Goal: Task Accomplishment & Management: Use online tool/utility

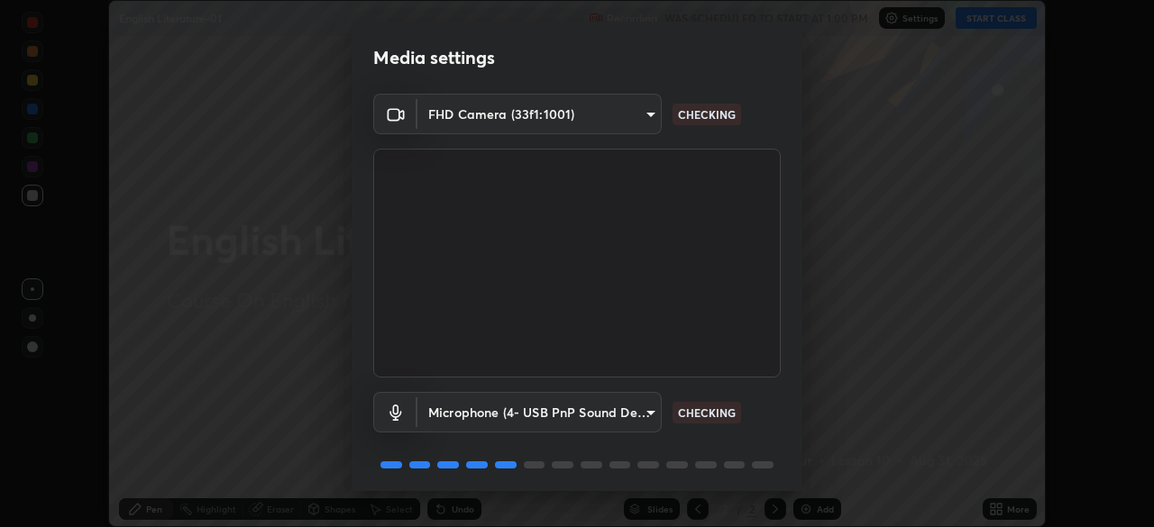
scroll to position [64, 0]
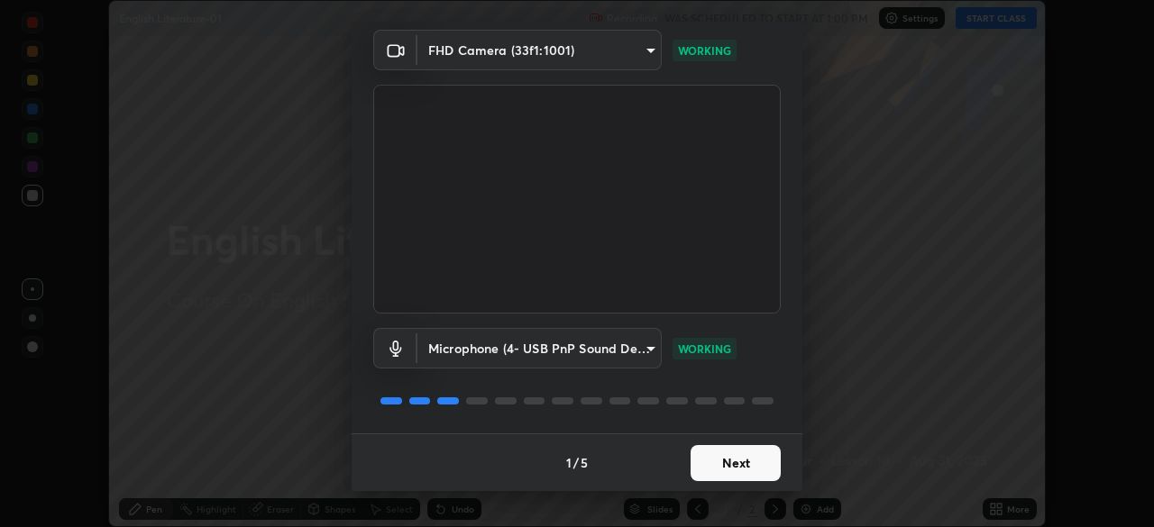
click at [753, 467] on button "Next" at bounding box center [735, 463] width 90 height 36
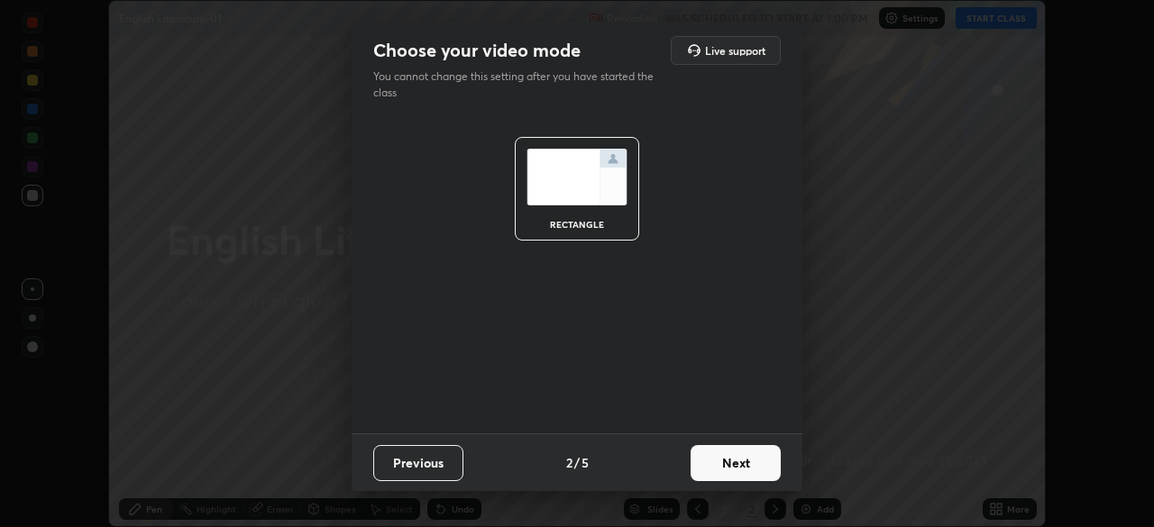
scroll to position [0, 0]
click at [751, 469] on button "Next" at bounding box center [735, 463] width 90 height 36
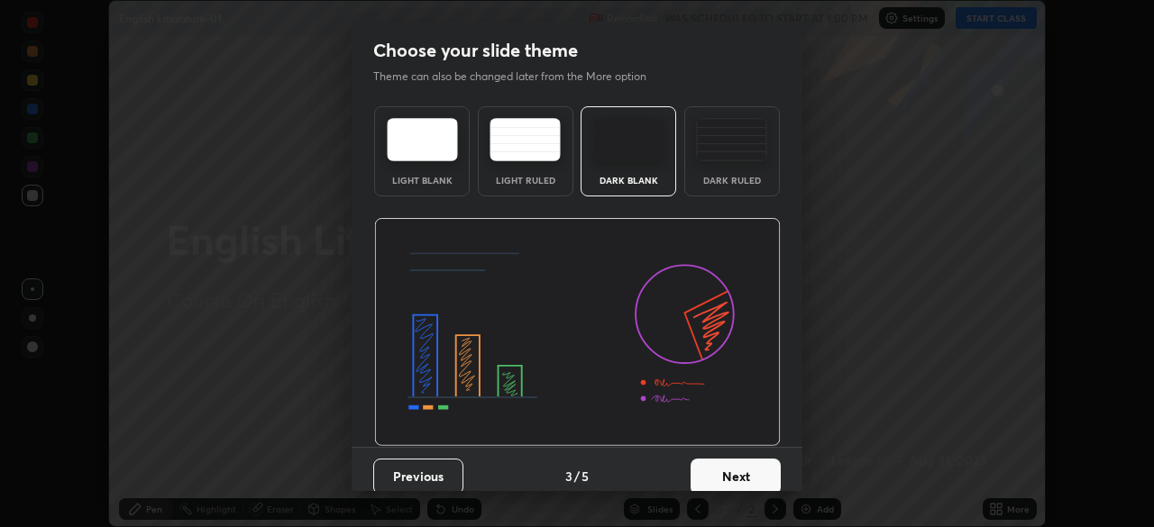
click at [760, 473] on button "Next" at bounding box center [735, 477] width 90 height 36
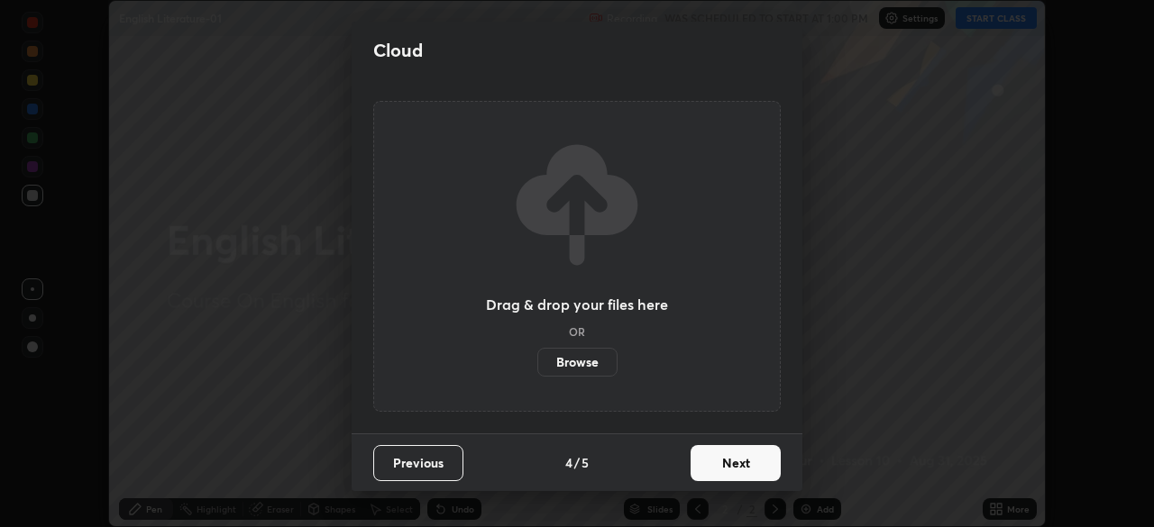
click at [762, 478] on button "Next" at bounding box center [735, 463] width 90 height 36
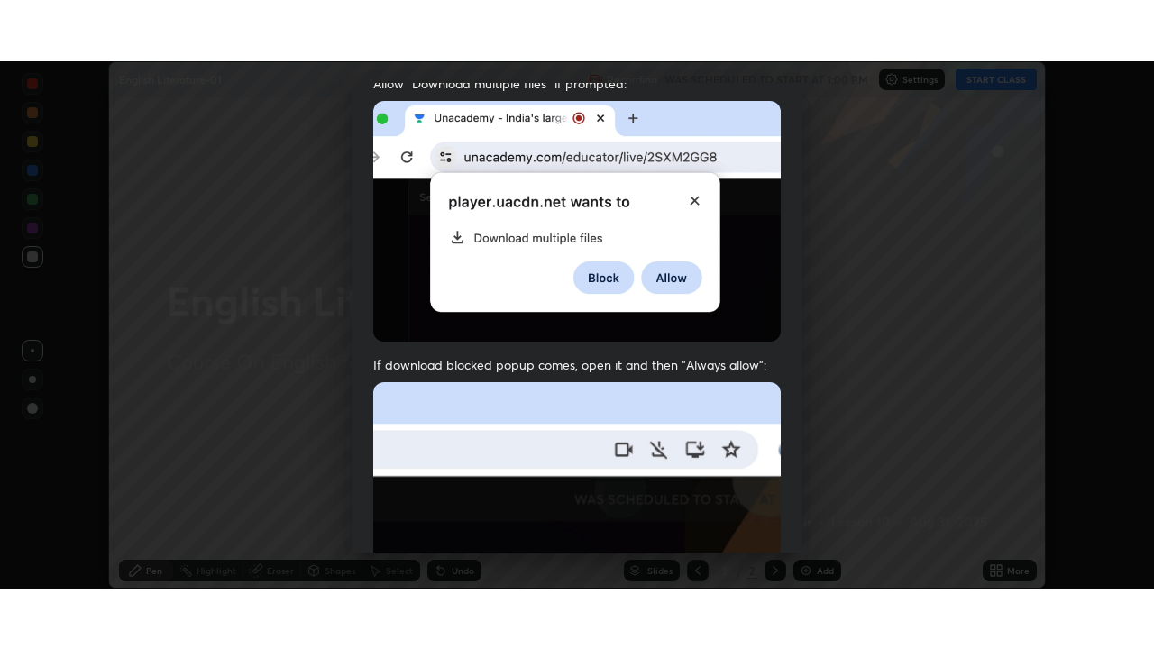
scroll to position [432, 0]
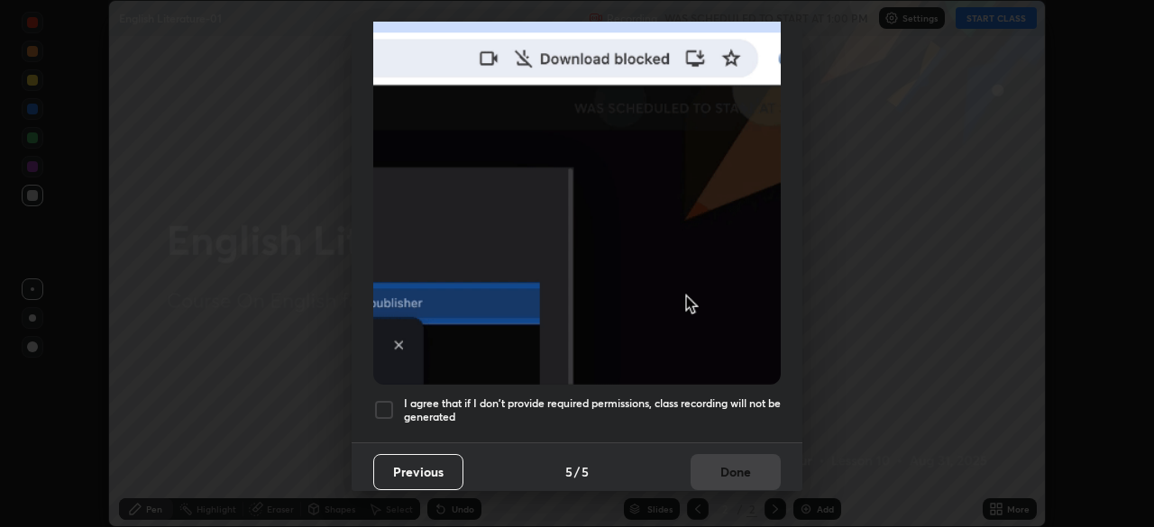
click at [639, 397] on h5 "I agree that if I don't provide required permissions, class recording will not …" at bounding box center [592, 411] width 377 height 28
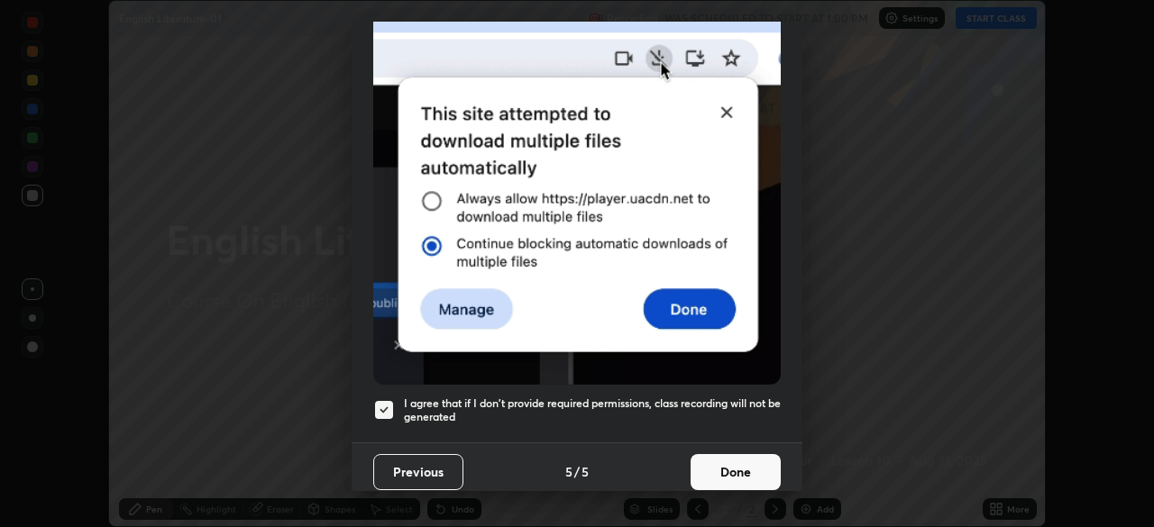
click at [738, 464] on button "Done" at bounding box center [735, 472] width 90 height 36
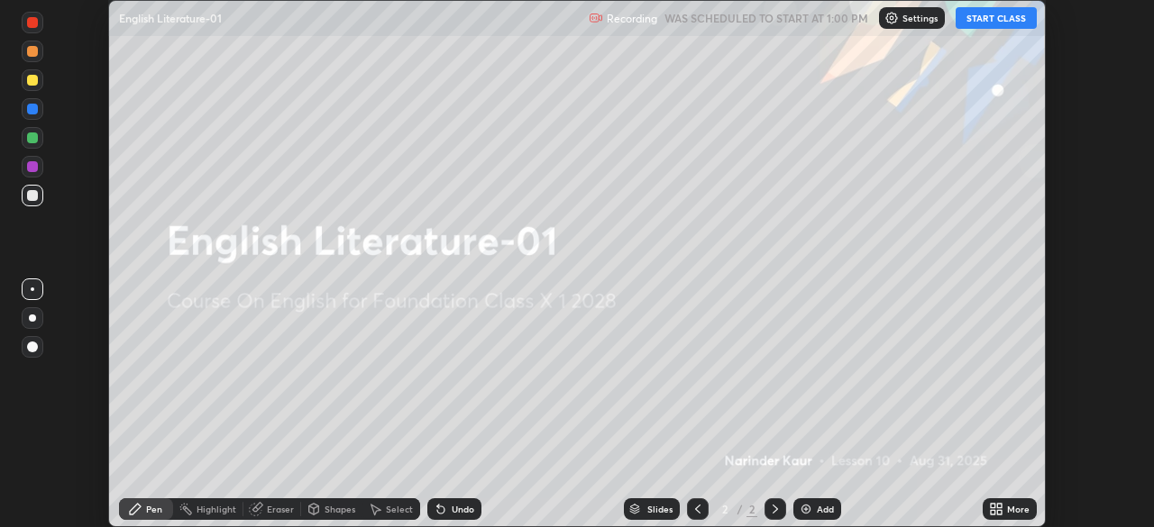
click at [1002, 507] on icon at bounding box center [996, 509] width 14 height 14
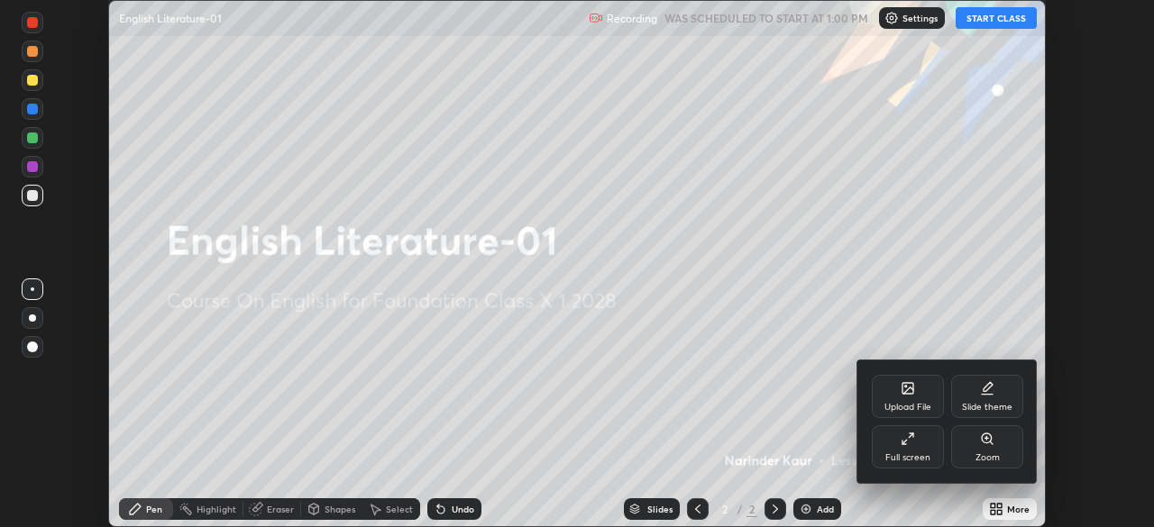
click at [914, 445] on icon at bounding box center [907, 439] width 14 height 14
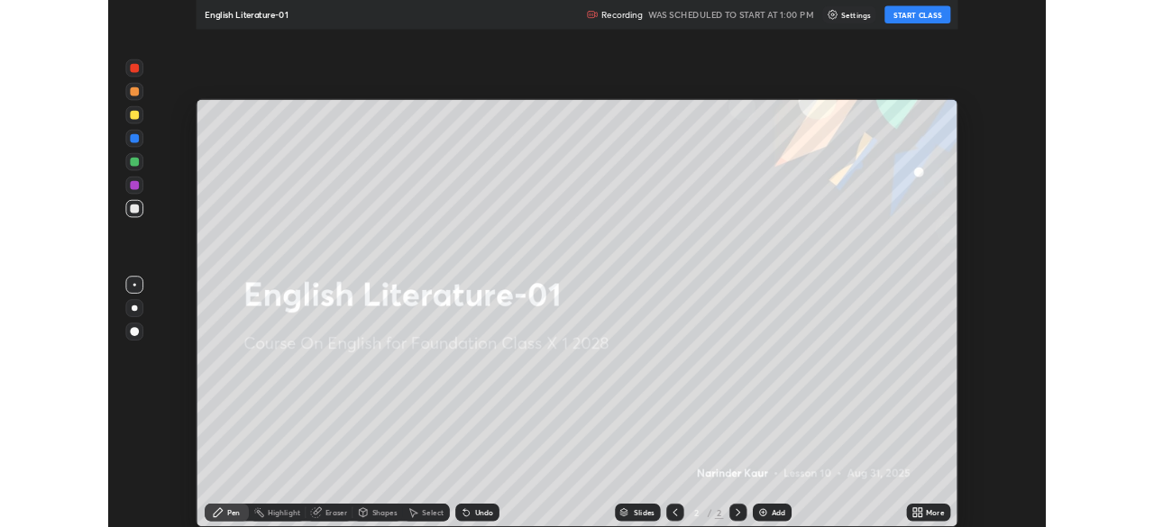
scroll to position [649, 1154]
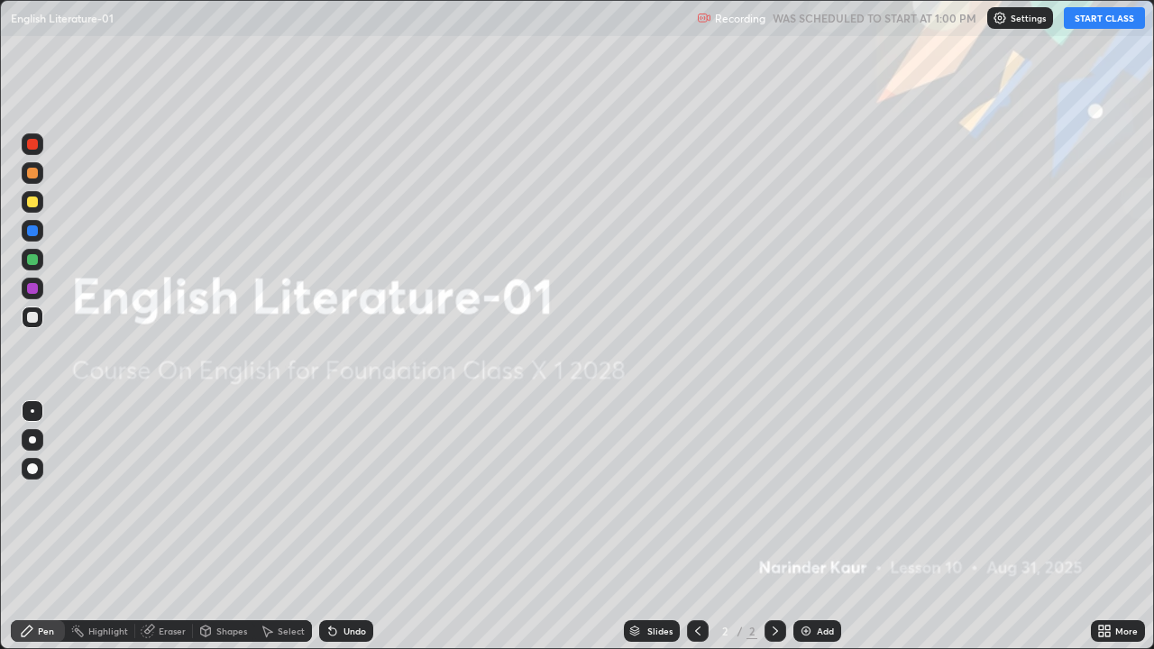
click at [1105, 23] on button "START CLASS" at bounding box center [1103, 18] width 81 height 22
click at [1115, 526] on div "More" at bounding box center [1126, 630] width 23 height 9
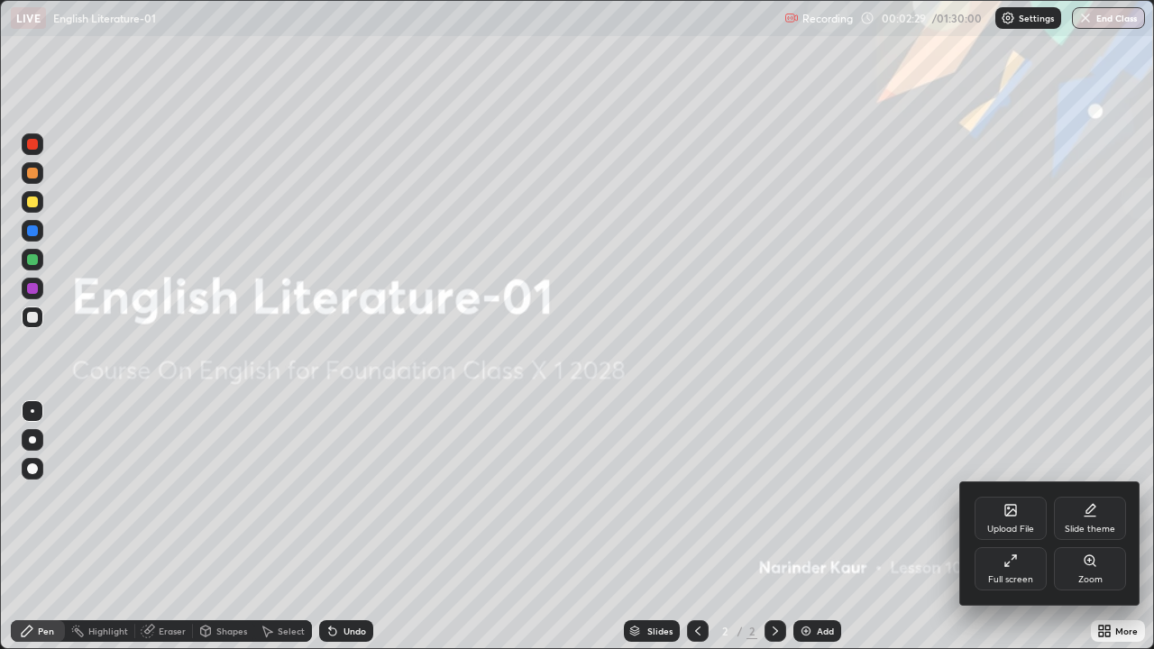
click at [1015, 526] on div "Full screen" at bounding box center [1010, 568] width 72 height 43
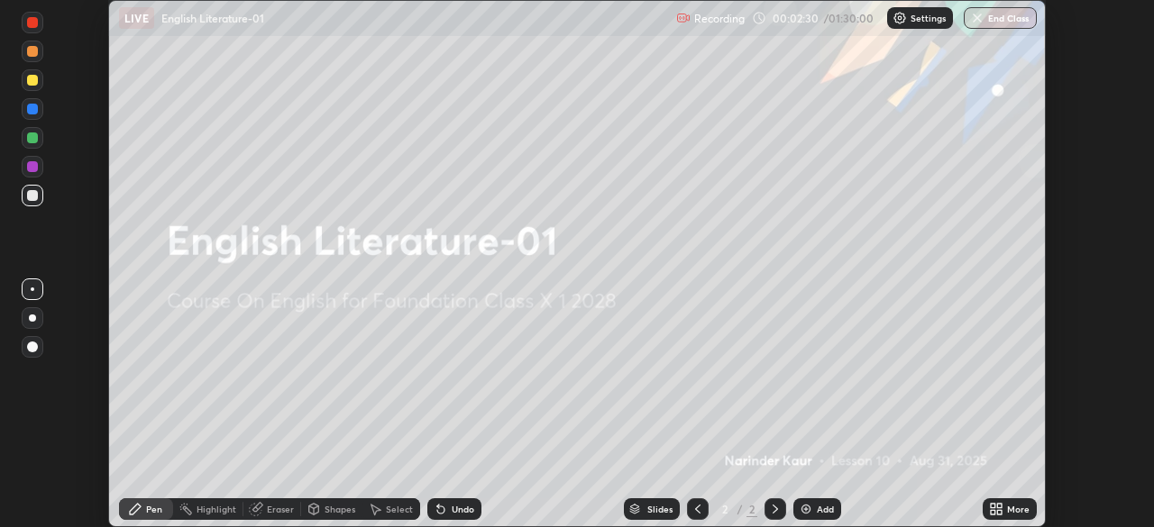
scroll to position [89594, 88968]
click at [1008, 505] on div "More" at bounding box center [1018, 509] width 23 height 9
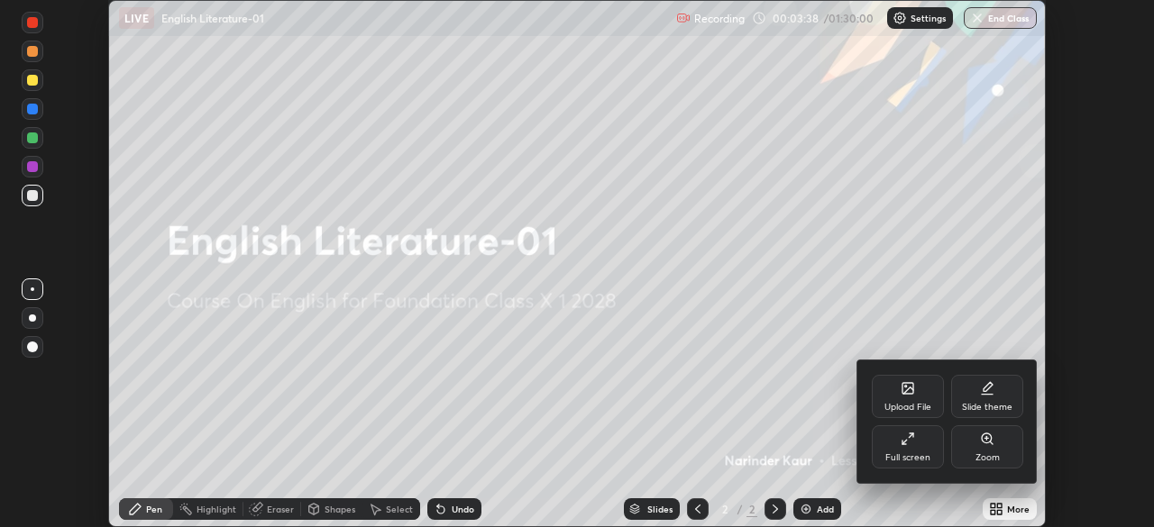
click at [917, 399] on div "Upload File" at bounding box center [907, 396] width 72 height 43
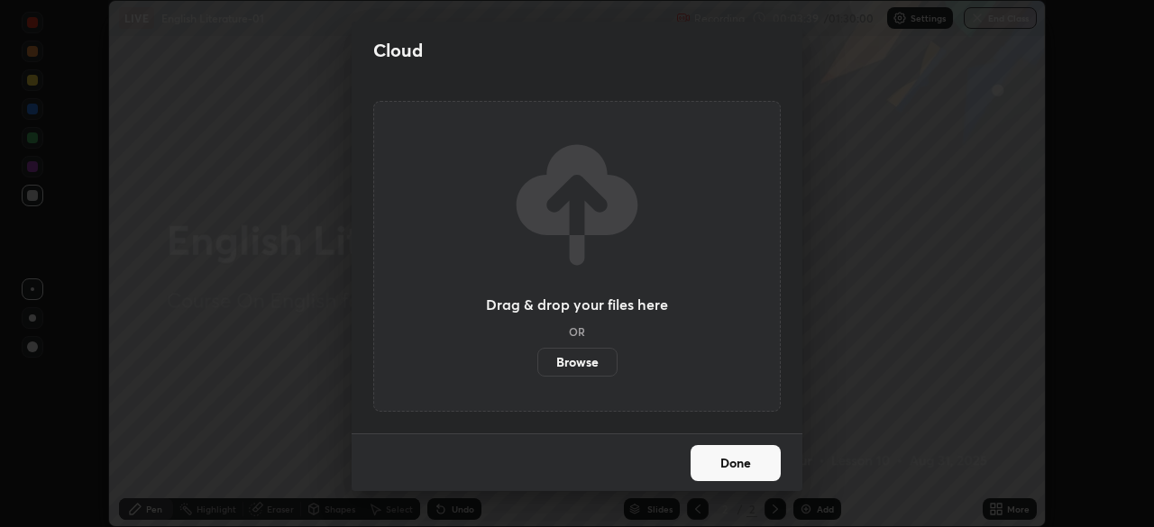
click at [575, 368] on label "Browse" at bounding box center [577, 362] width 80 height 29
click at [537, 368] on input "Browse" at bounding box center [537, 362] width 0 height 29
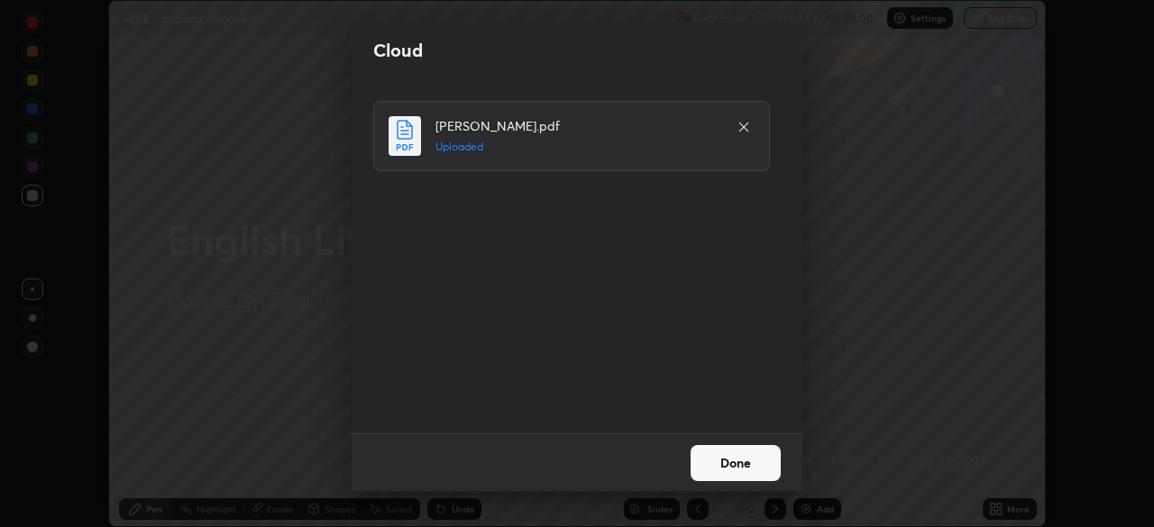
click at [731, 466] on button "Done" at bounding box center [735, 463] width 90 height 36
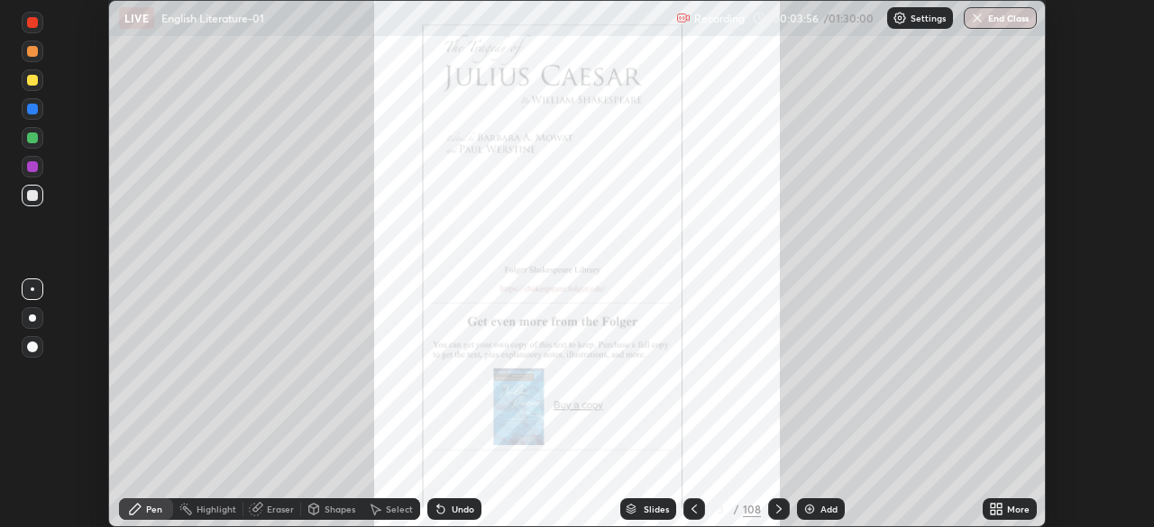
click at [637, 512] on div "Slides" at bounding box center [648, 509] width 56 height 22
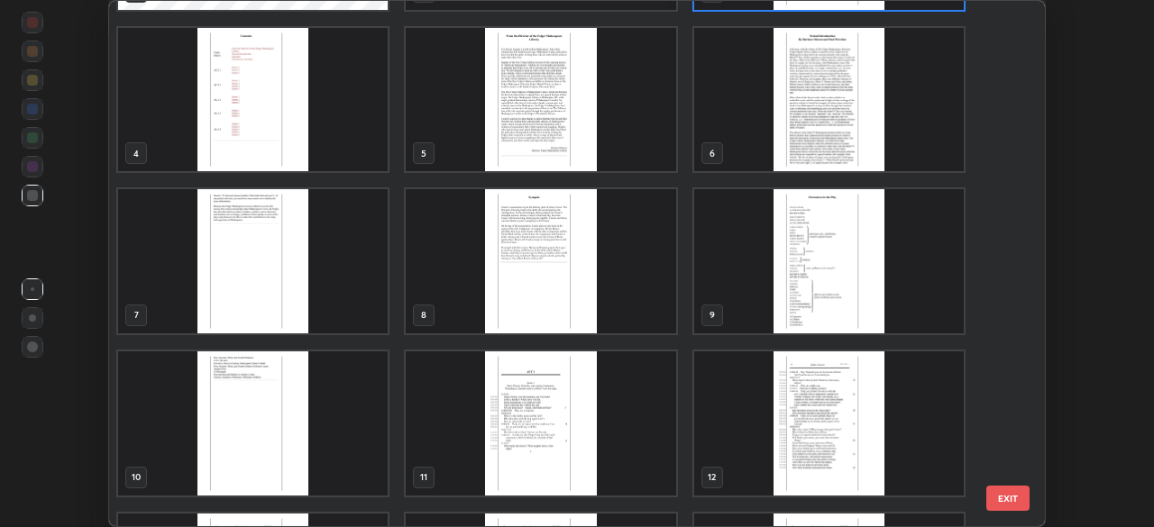
scroll to position [145, 0]
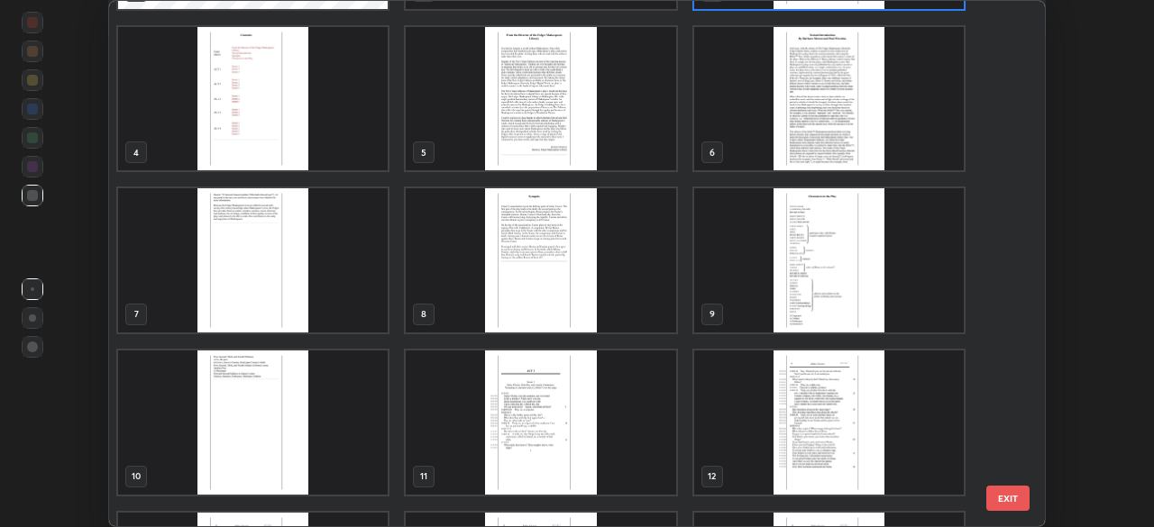
click at [777, 284] on img "grid" at bounding box center [828, 260] width 269 height 144
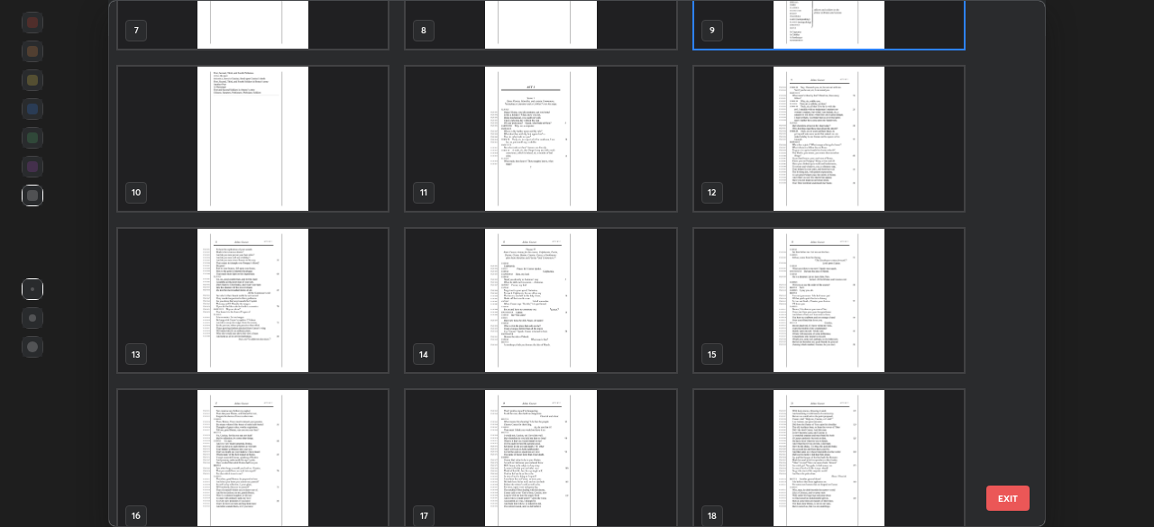
scroll to position [436, 0]
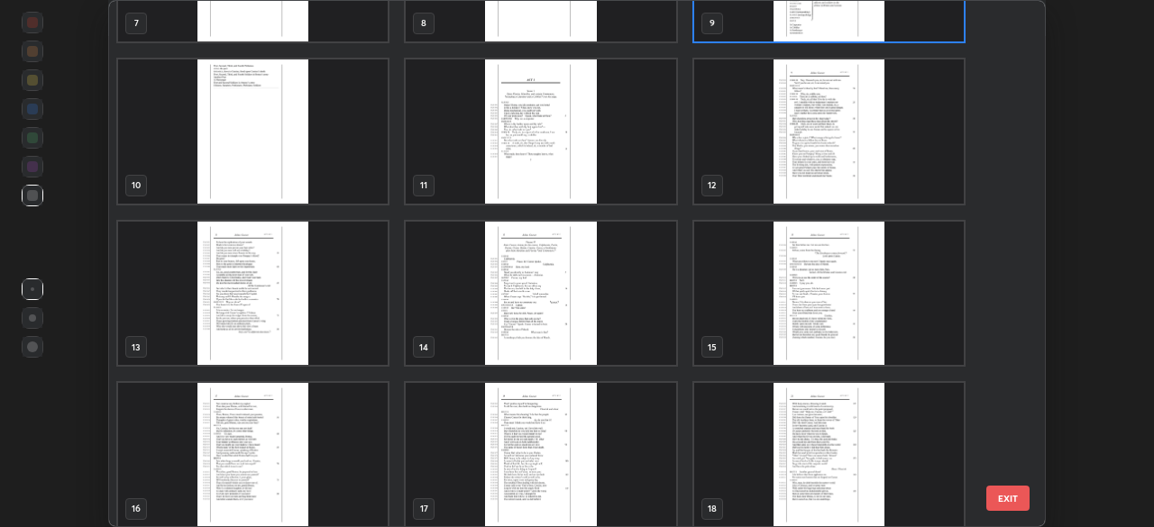
click at [520, 287] on img "grid" at bounding box center [540, 294] width 269 height 144
click at [516, 288] on img "grid" at bounding box center [540, 294] width 269 height 144
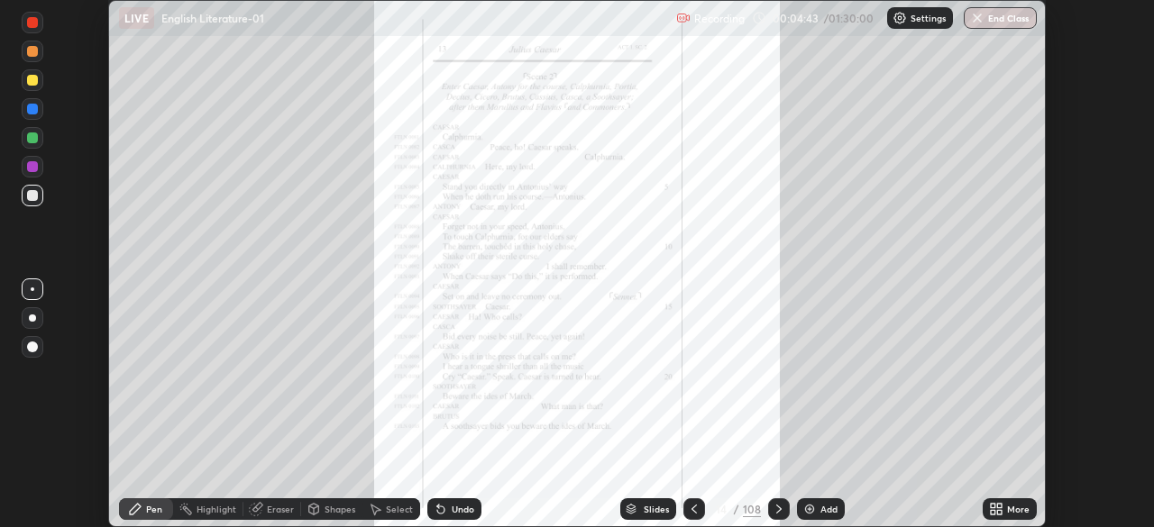
click at [1018, 508] on div "More" at bounding box center [1018, 509] width 23 height 9
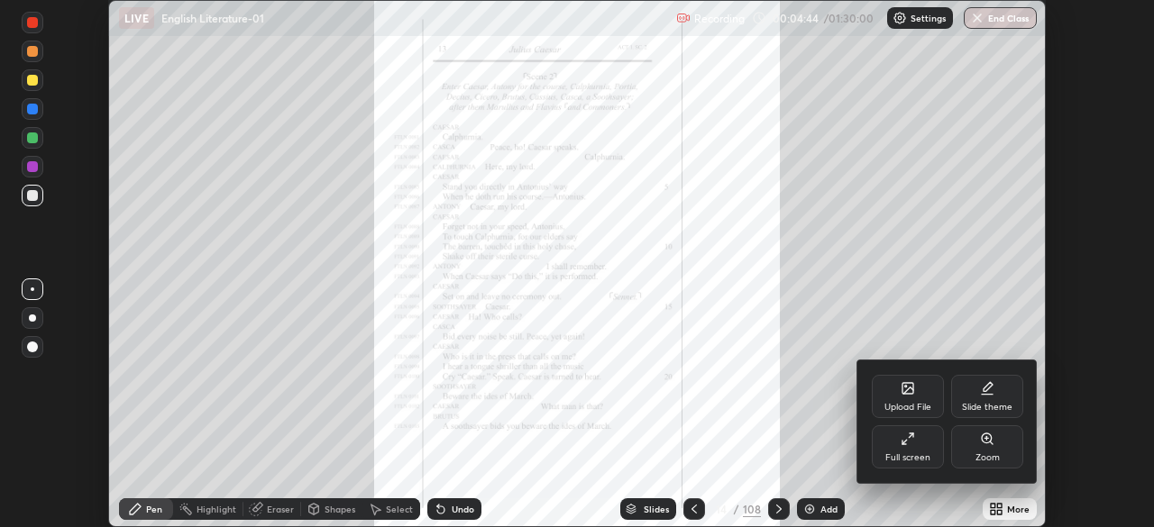
click at [1000, 452] on div "Zoom" at bounding box center [987, 446] width 72 height 43
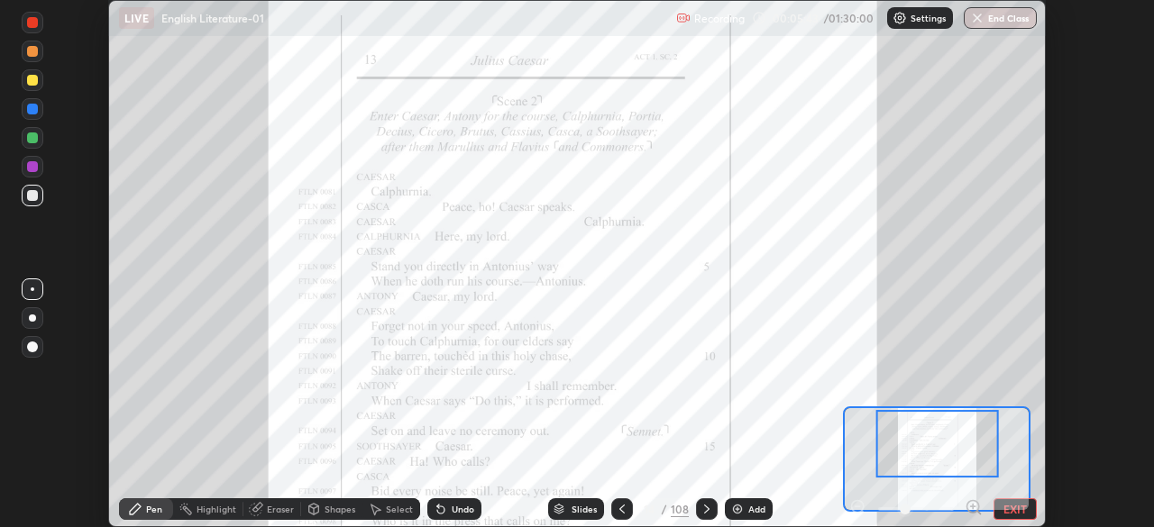
click at [36, 29] on div at bounding box center [33, 23] width 22 height 22
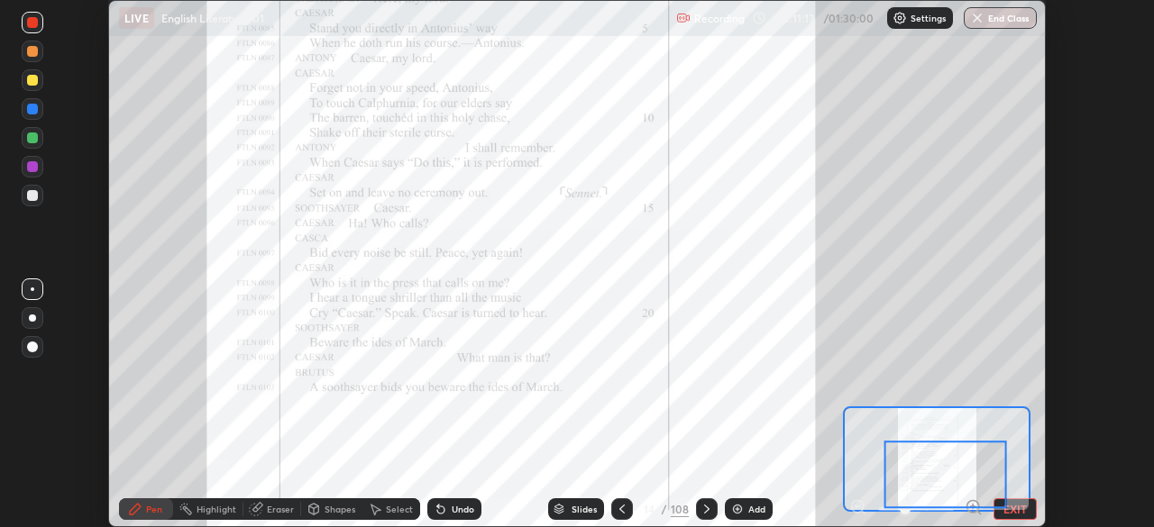
click at [704, 509] on icon at bounding box center [706, 509] width 14 height 14
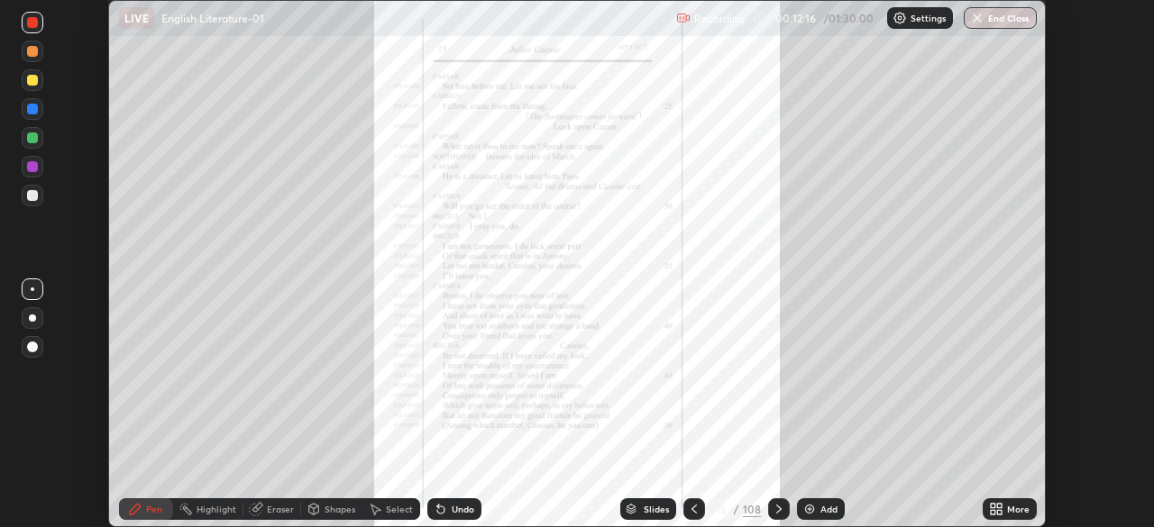
click at [999, 512] on icon at bounding box center [999, 512] width 5 height 5
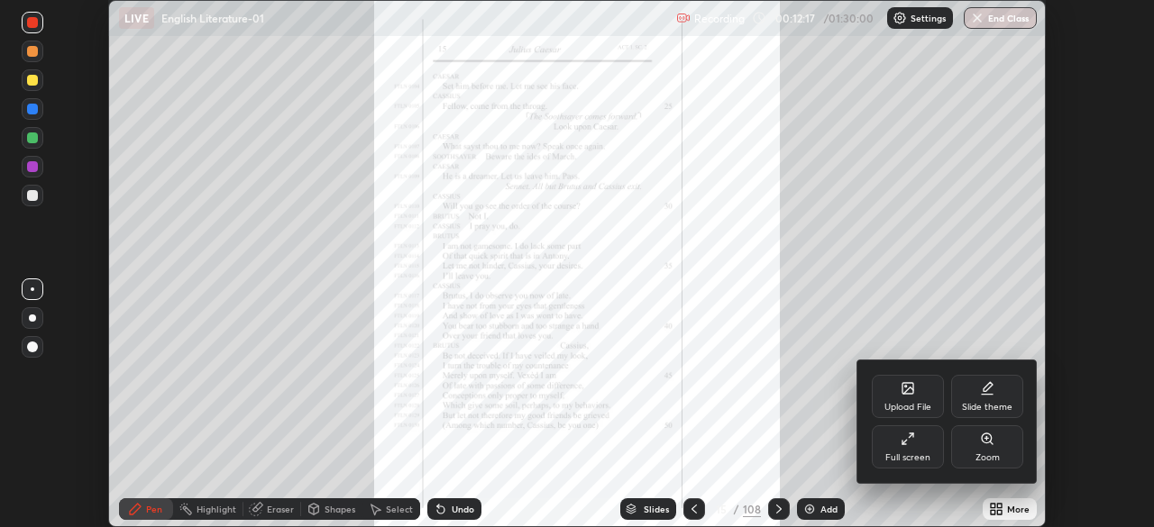
click at [1000, 453] on div "Zoom" at bounding box center [987, 446] width 72 height 43
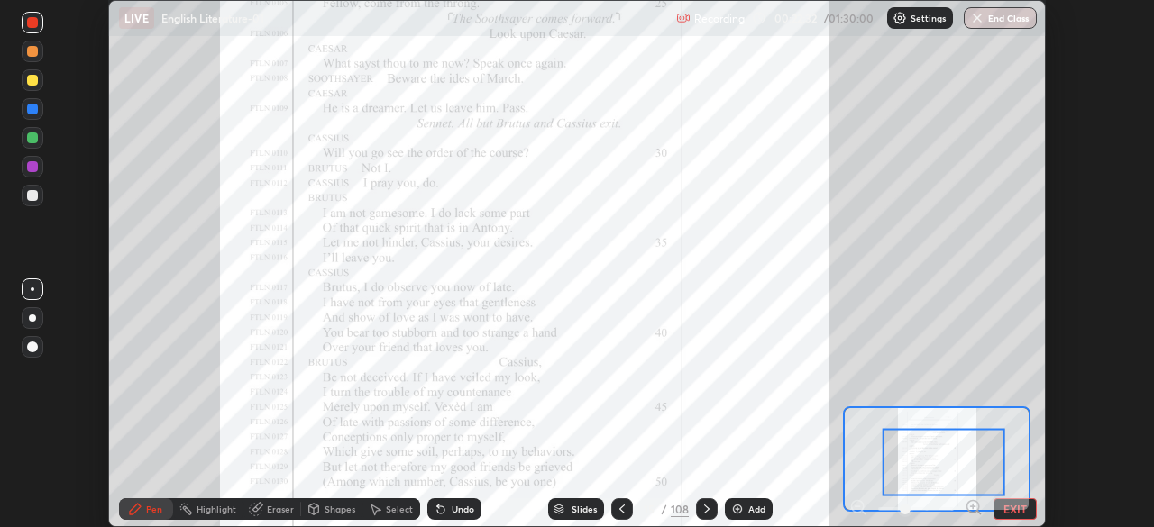
click at [420, 496] on div "Undo" at bounding box center [450, 509] width 61 height 36
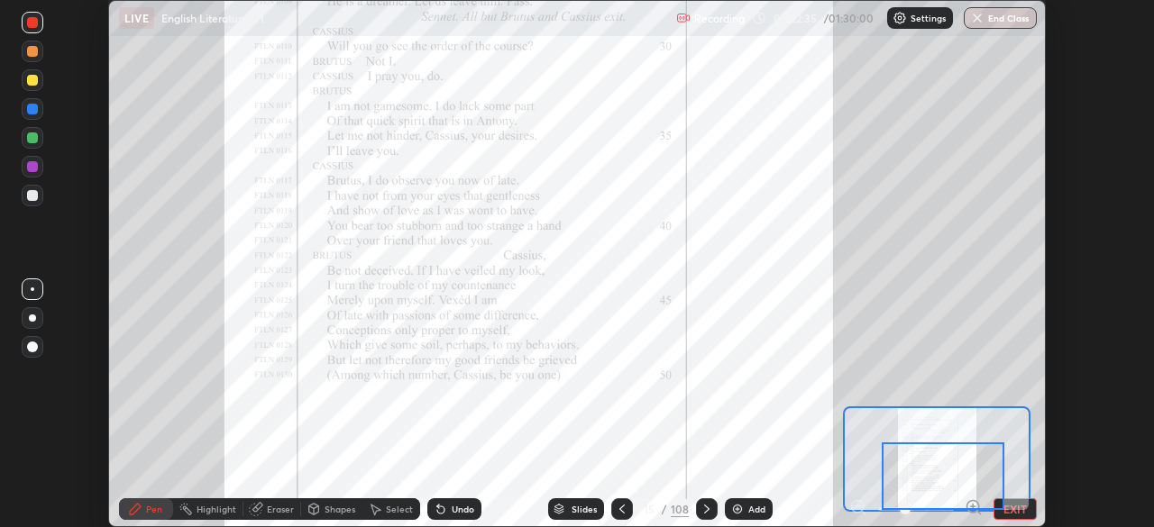
click at [983, 494] on div at bounding box center [942, 476] width 123 height 68
click at [704, 509] on icon at bounding box center [706, 509] width 14 height 14
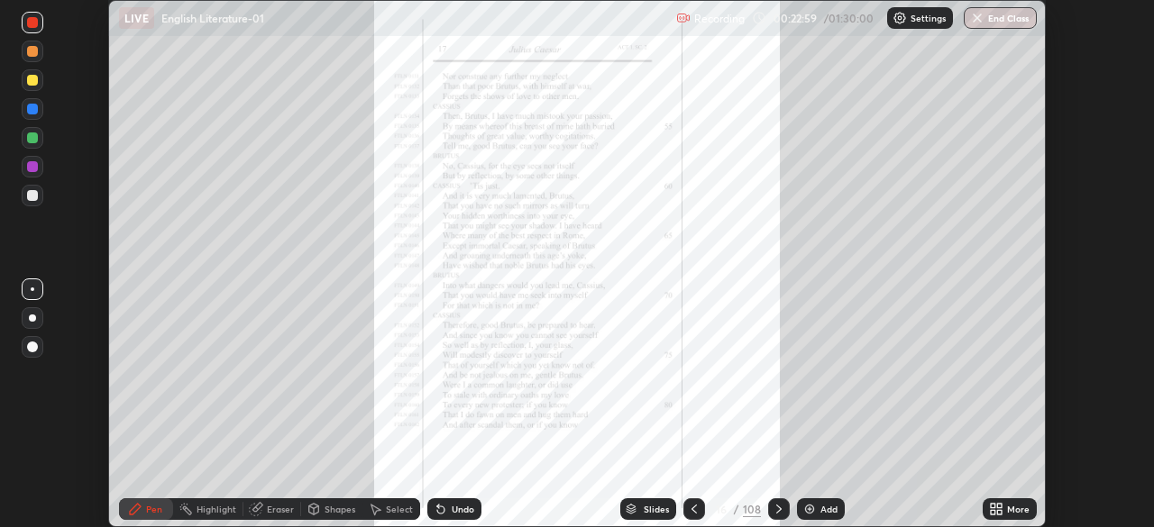
click at [992, 506] on icon at bounding box center [992, 506] width 5 height 5
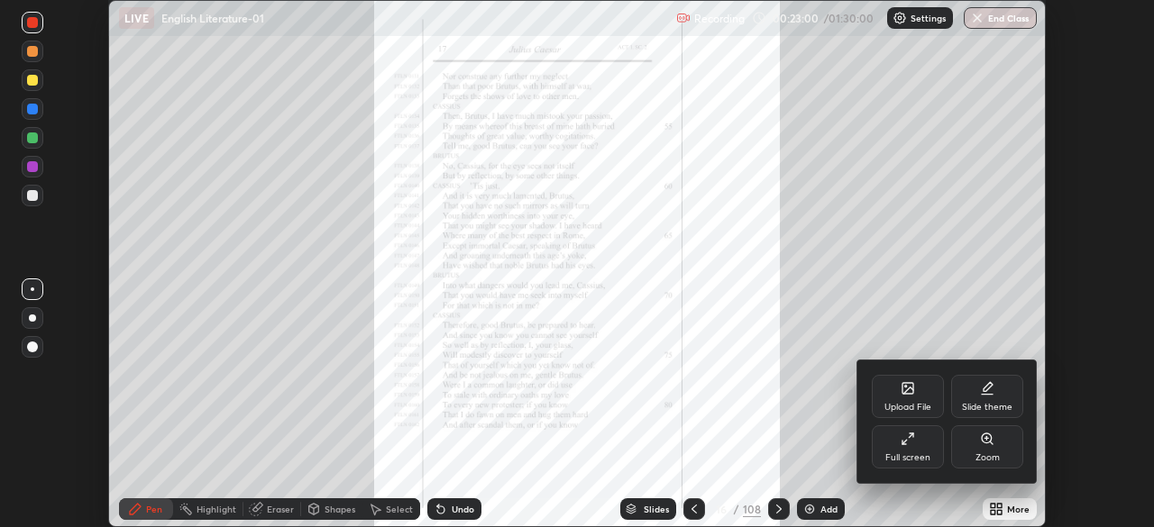
click at [978, 445] on div "Zoom" at bounding box center [987, 446] width 72 height 43
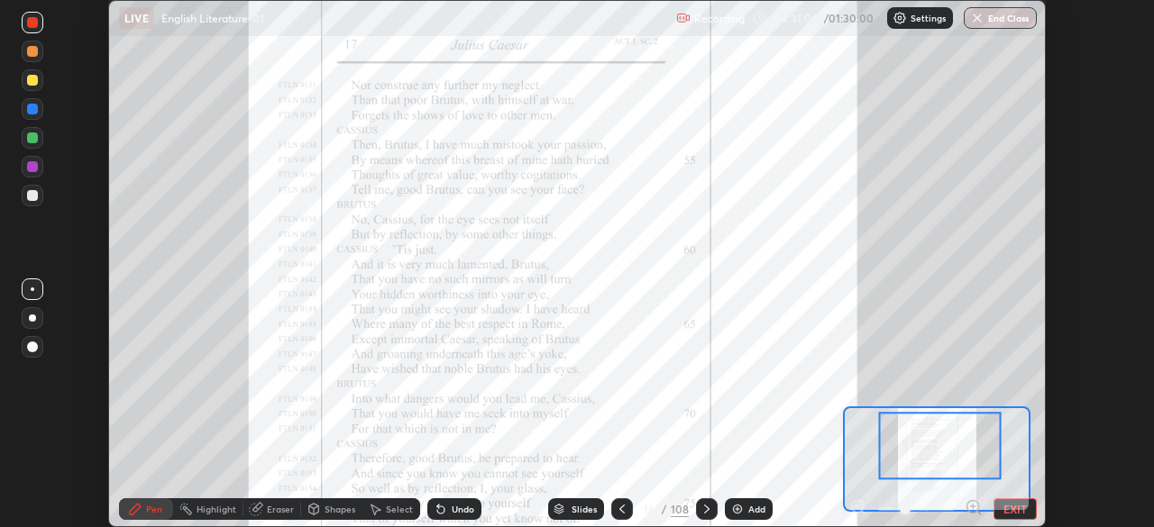
click at [957, 479] on div at bounding box center [940, 446] width 123 height 68
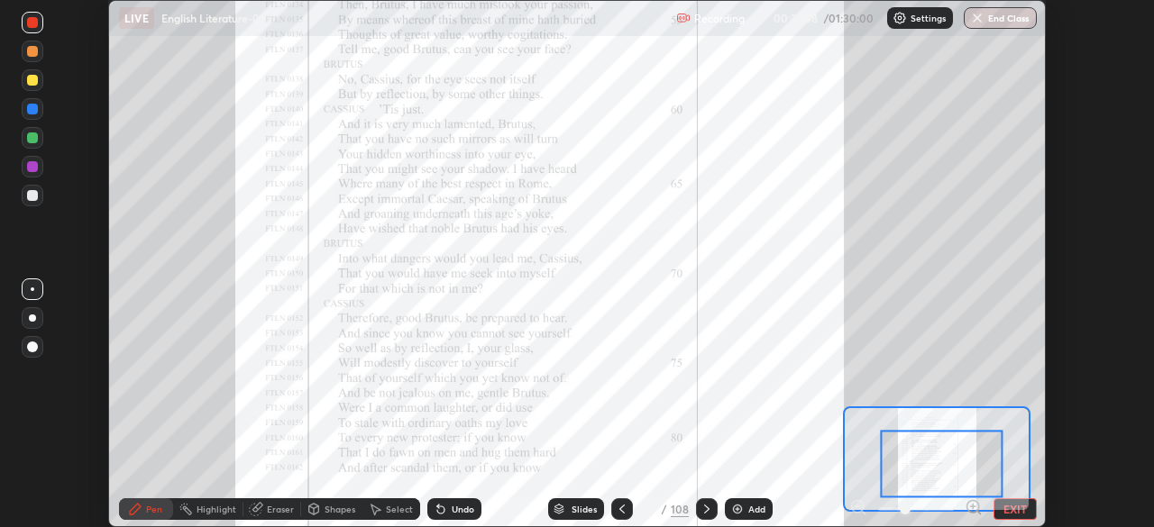
click at [966, 478] on div at bounding box center [941, 465] width 123 height 68
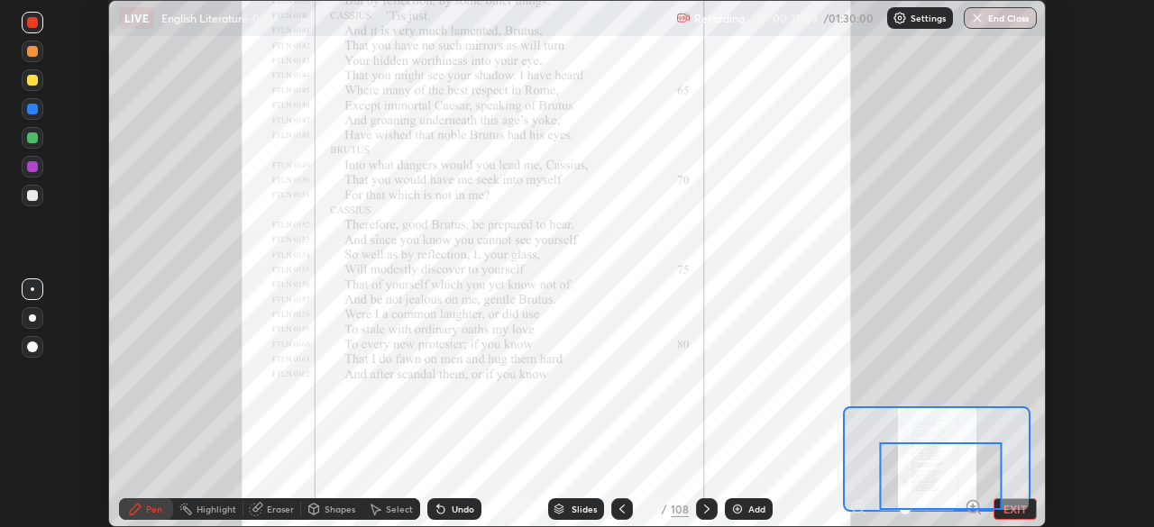
click at [707, 506] on icon at bounding box center [706, 509] width 14 height 14
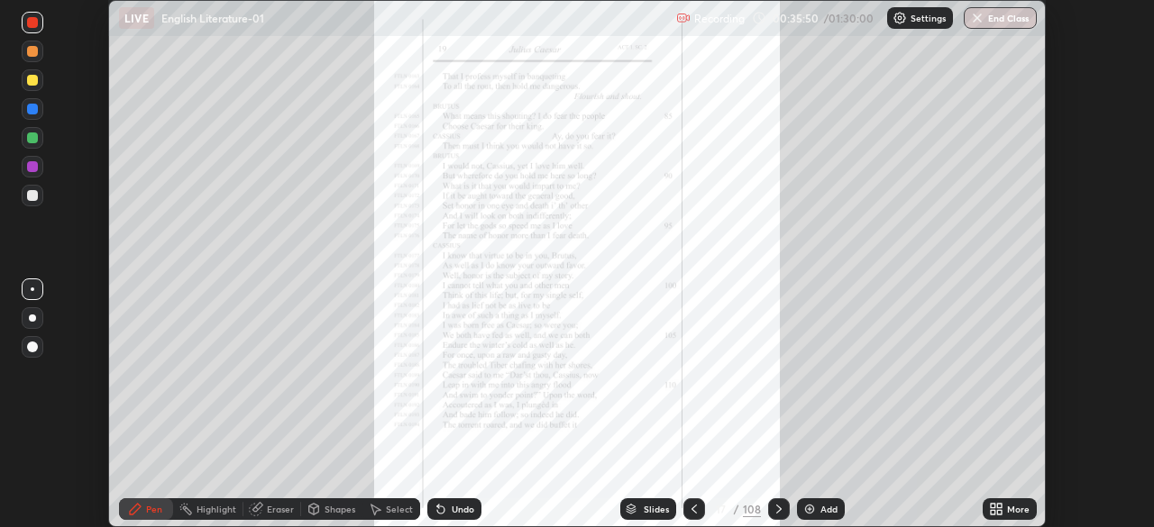
click at [1005, 507] on div "More" at bounding box center [1009, 509] width 54 height 22
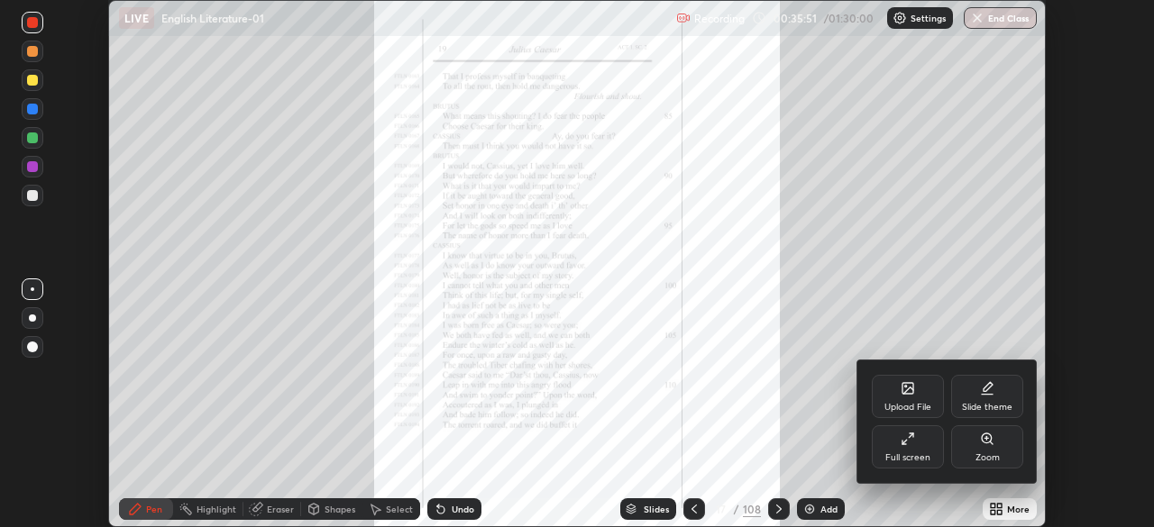
click at [994, 454] on div "Zoom" at bounding box center [987, 457] width 24 height 9
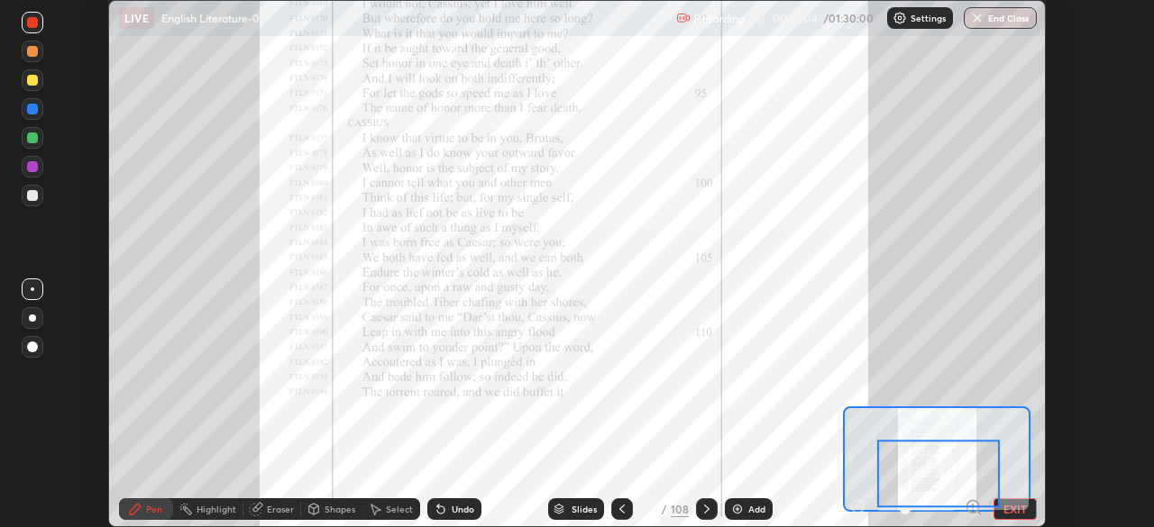
click at [704, 509] on icon at bounding box center [706, 509] width 14 height 14
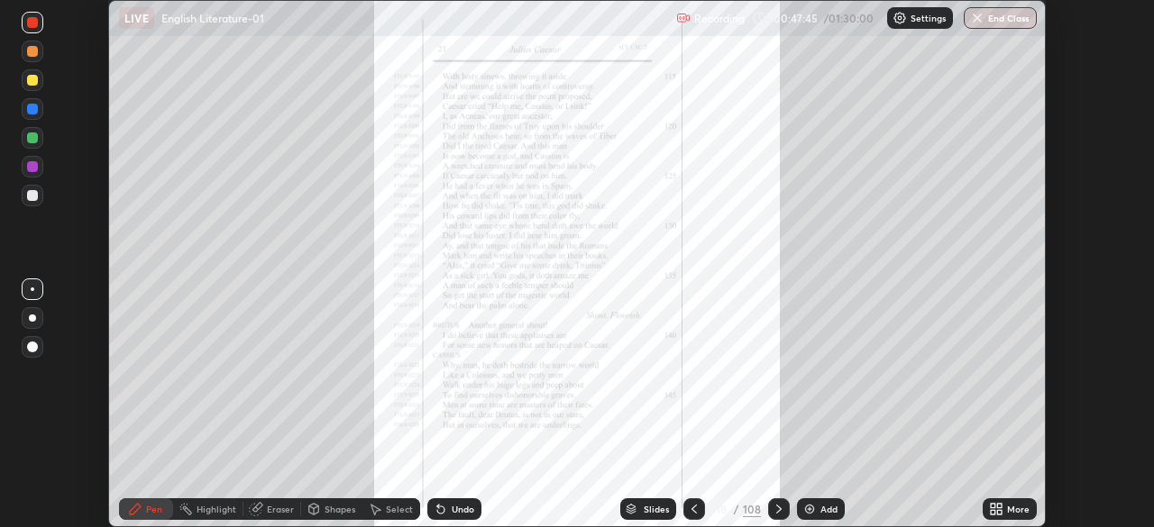
click at [994, 507] on icon at bounding box center [992, 506] width 5 height 5
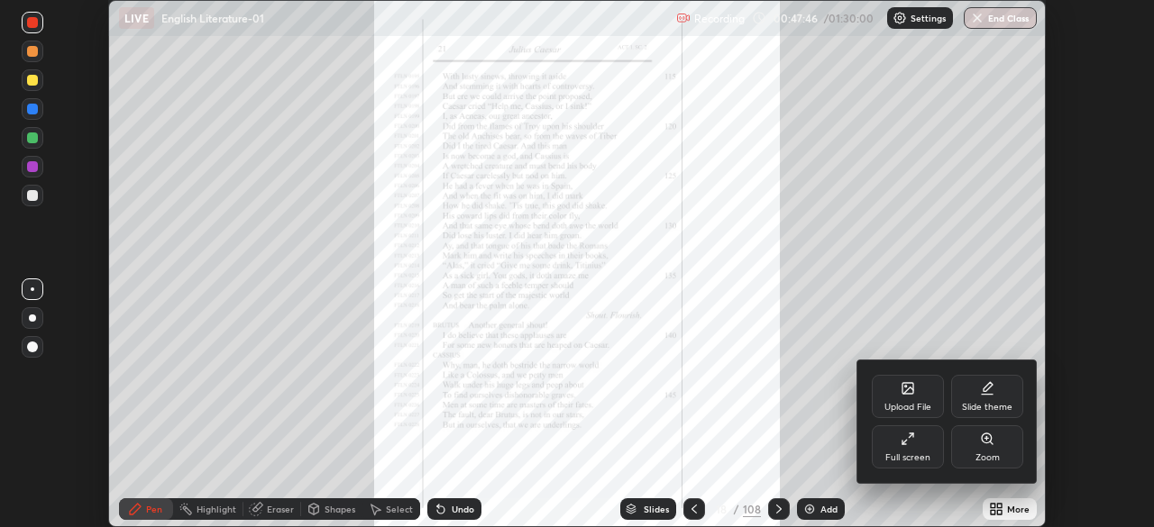
click at [981, 447] on div "Zoom" at bounding box center [987, 446] width 72 height 43
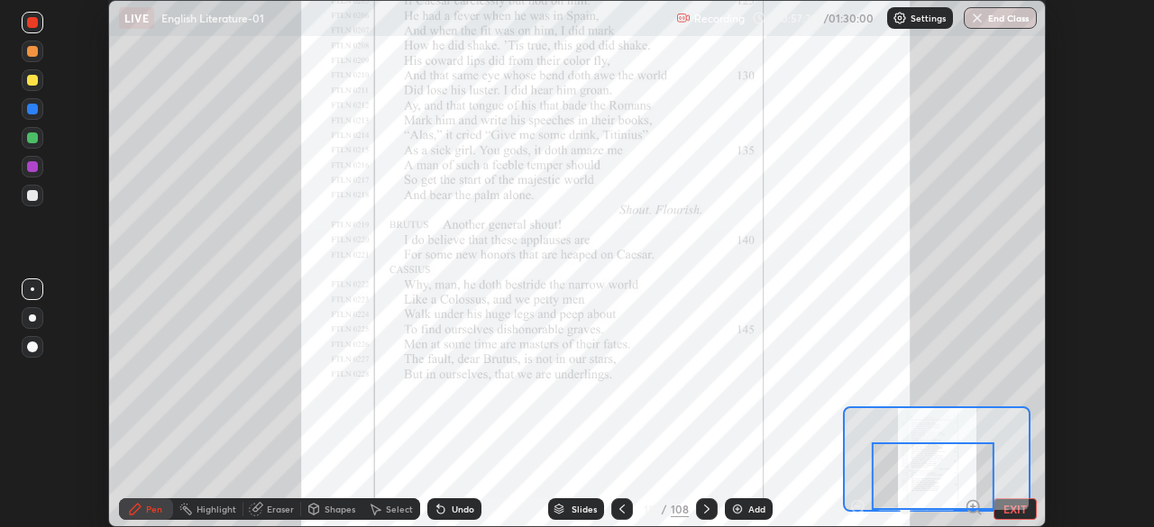
click at [32, 81] on div at bounding box center [32, 80] width 11 height 11
click at [35, 29] on div at bounding box center [33, 23] width 22 height 22
click at [706, 506] on icon at bounding box center [706, 509] width 14 height 14
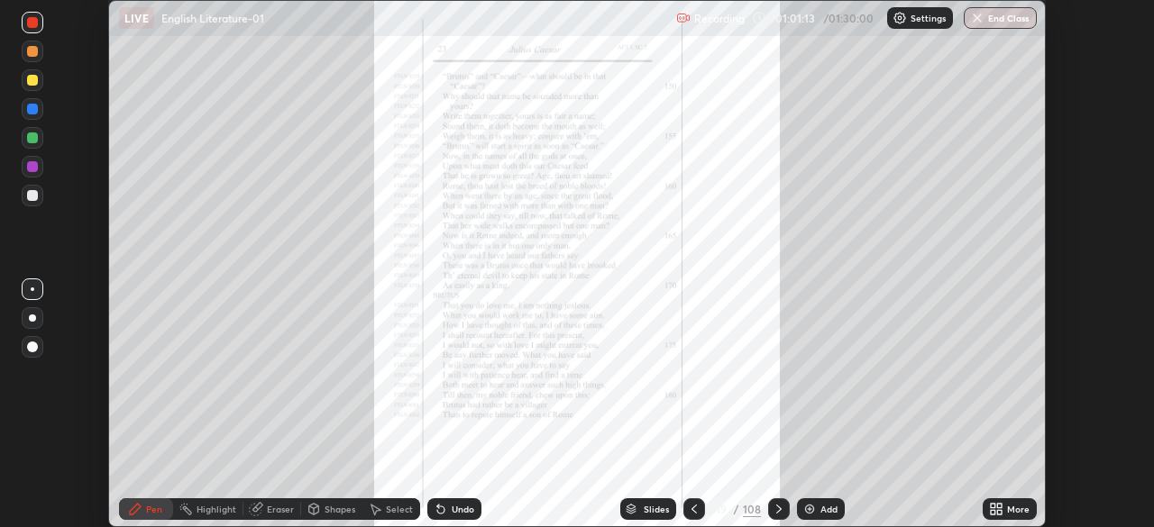
click at [995, 25] on button "End Class" at bounding box center [999, 18] width 73 height 22
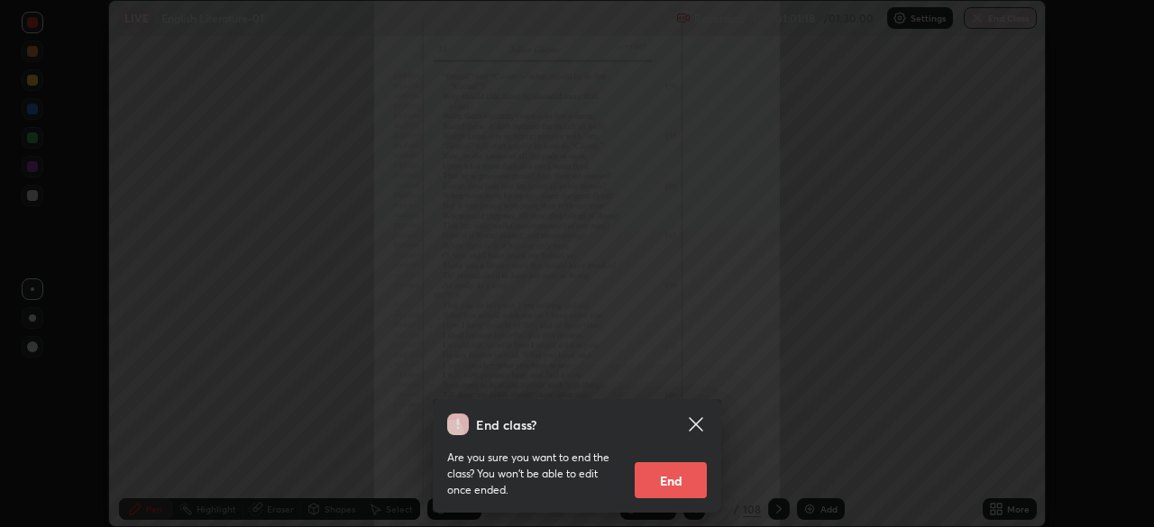
click at [673, 483] on button "End" at bounding box center [670, 480] width 72 height 36
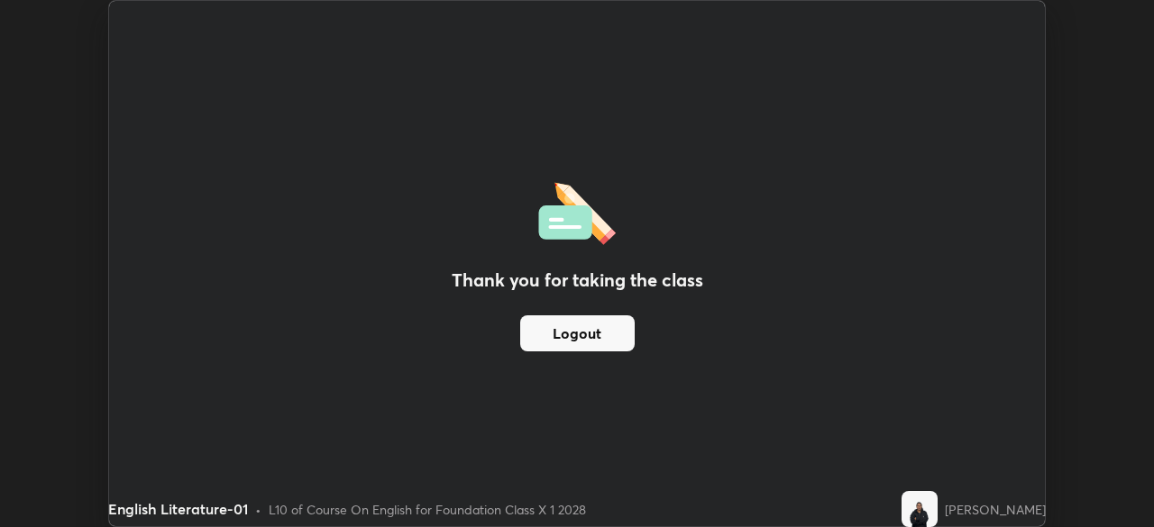
click at [573, 334] on button "Logout" at bounding box center [577, 333] width 114 height 36
